Goal: Information Seeking & Learning: Learn about a topic

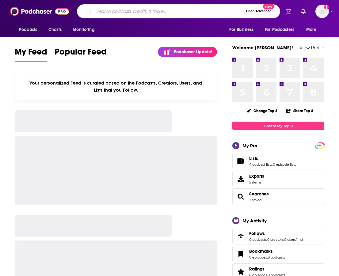
click at [175, 12] on input "Search podcasts, credits, & more..." at bounding box center [168, 11] width 149 height 10
paste input "Digital Health + Health IT"
type input "Digital Health + Health IT"
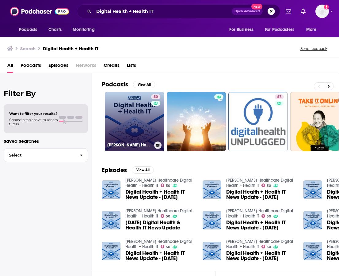
click at [142, 111] on link "50 [PERSON_NAME] Healthcare Digital Health + Health IT" at bounding box center [134, 121] width 59 height 59
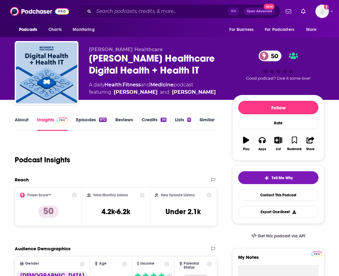
click at [100, 118] on div "872" at bounding box center [103, 120] width 8 height 4
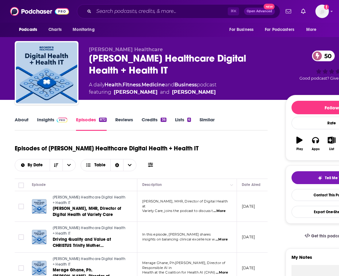
click at [221, 212] on td "[PERSON_NAME], MHR, Director of Digital Health at Variety Care, joins the podca…" at bounding box center [186, 206] width 99 height 31
click at [222, 211] on span "...More" at bounding box center [219, 210] width 12 height 5
click at [228, 172] on div "Episodes of [PERSON_NAME] Healthcare Digital Health + Health IT By Date Table" at bounding box center [141, 160] width 253 height 38
click at [221, 241] on span "...More" at bounding box center [221, 239] width 12 height 5
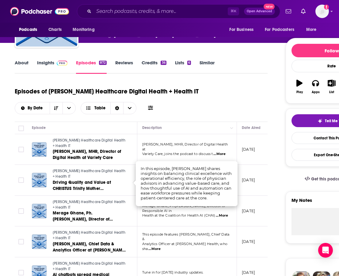
scroll to position [59, 0]
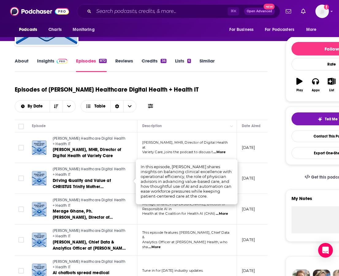
click at [218, 217] on td "Merage Ghane, Ph.[PERSON_NAME], Director of Responsible AI in Health at the Coa…" at bounding box center [186, 209] width 99 height 31
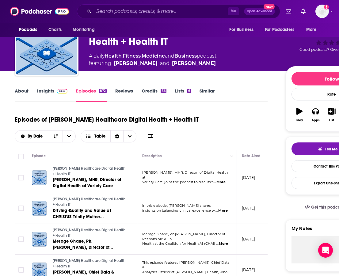
scroll to position [20, 0]
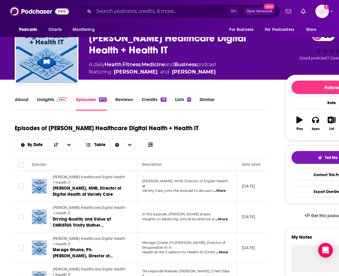
click at [25, 101] on link "About" at bounding box center [22, 103] width 14 height 14
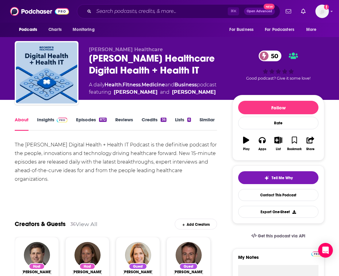
click at [55, 125] on link "Insights" at bounding box center [52, 124] width 30 height 14
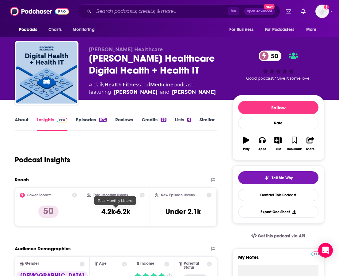
click at [120, 213] on h3 "4.2k-6.2k" at bounding box center [115, 211] width 29 height 9
copy div "4.2k-6.2k"
